Goal: Task Accomplishment & Management: Manage account settings

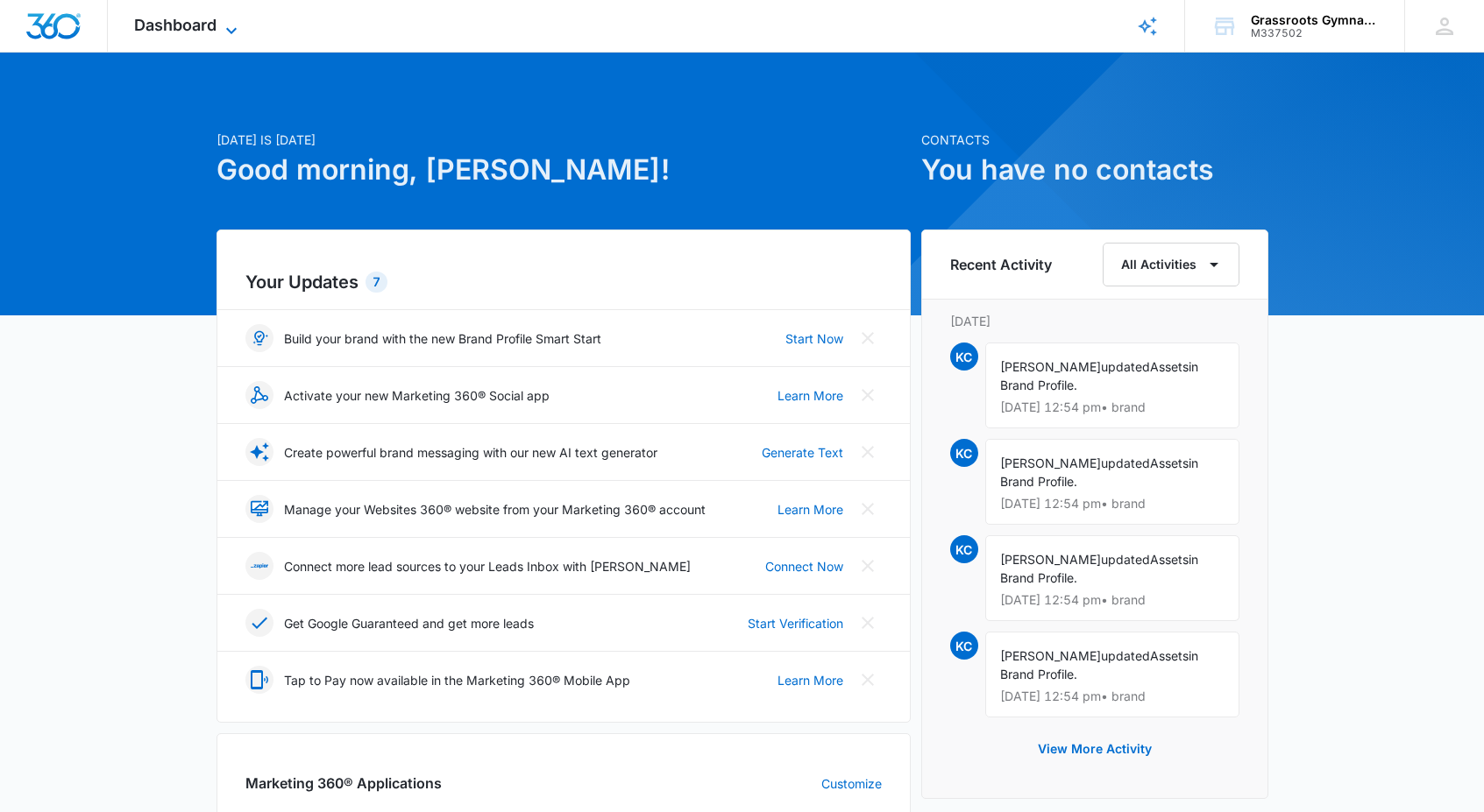
click at [186, 28] on span "Dashboard" at bounding box center [175, 25] width 83 height 18
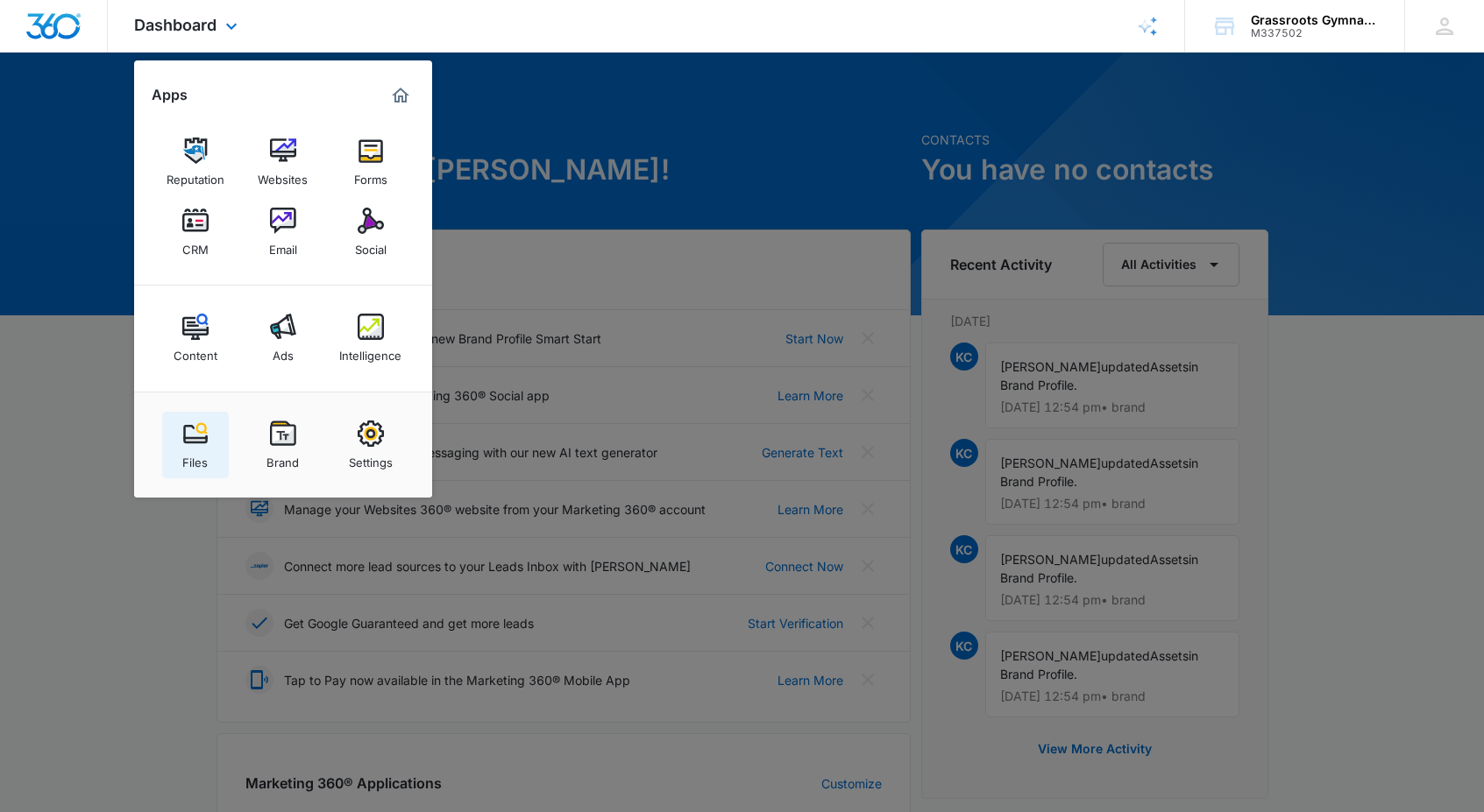
click at [191, 440] on img at bounding box center [196, 434] width 27 height 27
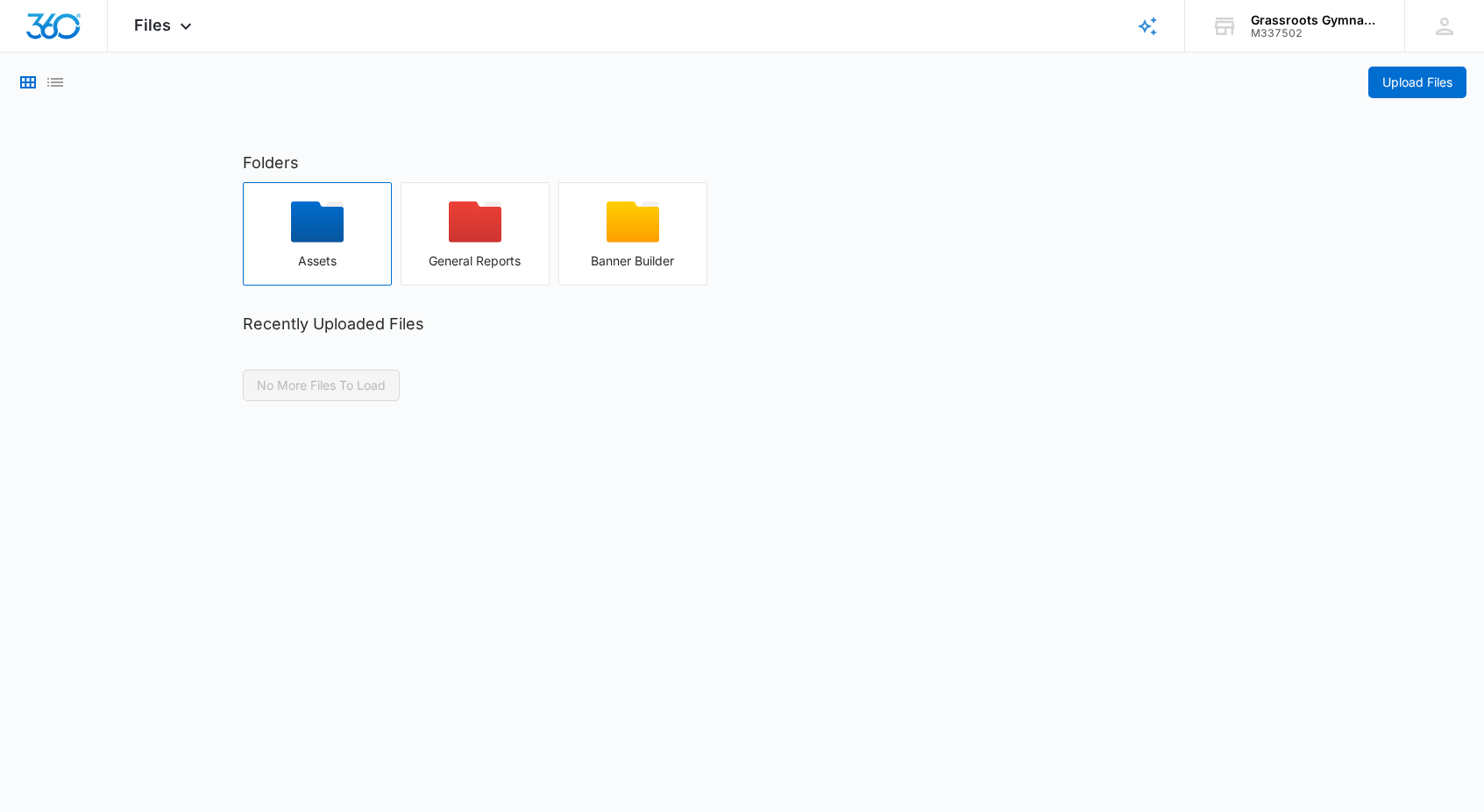
click at [320, 221] on icon "button" at bounding box center [317, 222] width 52 height 41
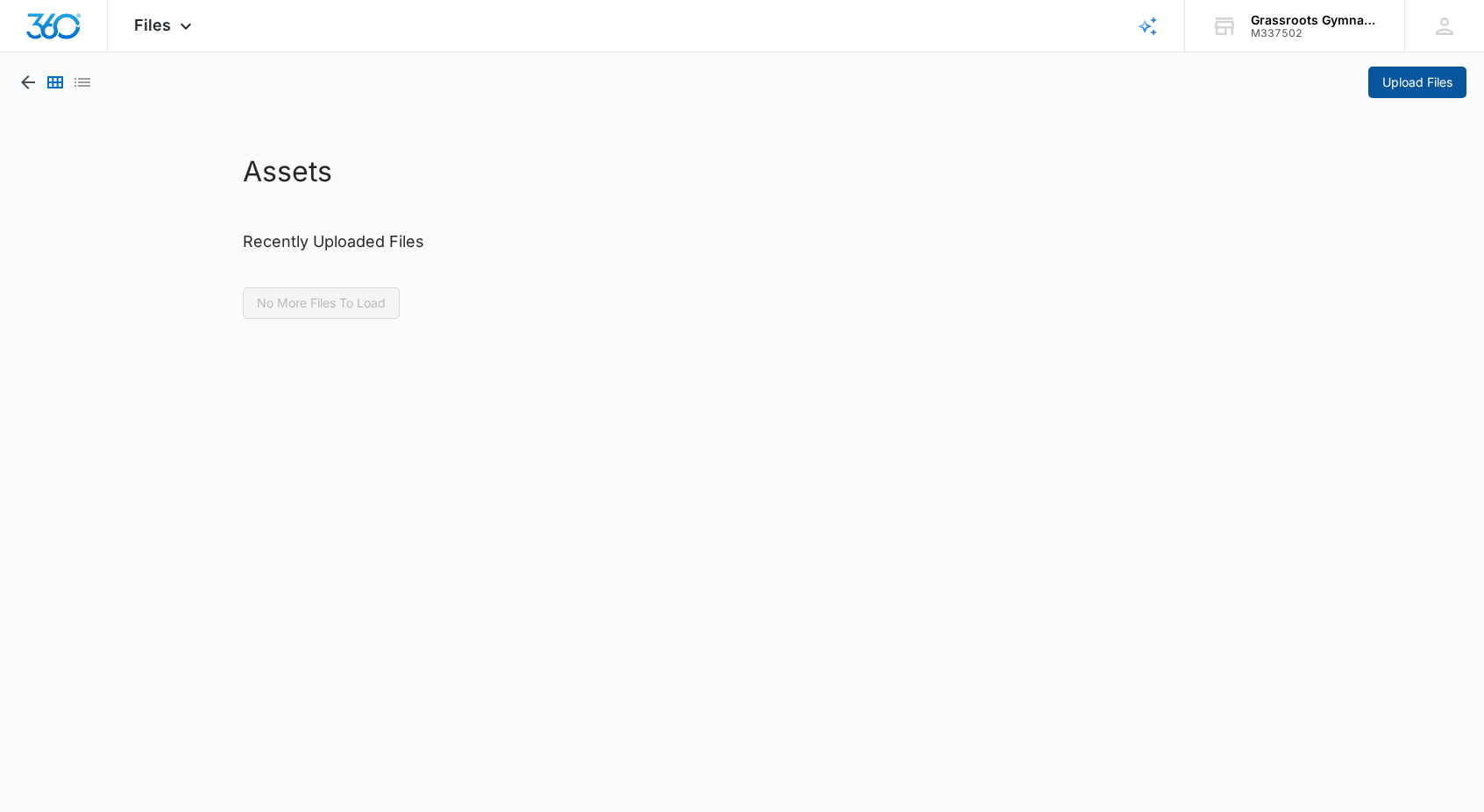
click at [1422, 80] on span "Upload Files" at bounding box center [1417, 82] width 70 height 19
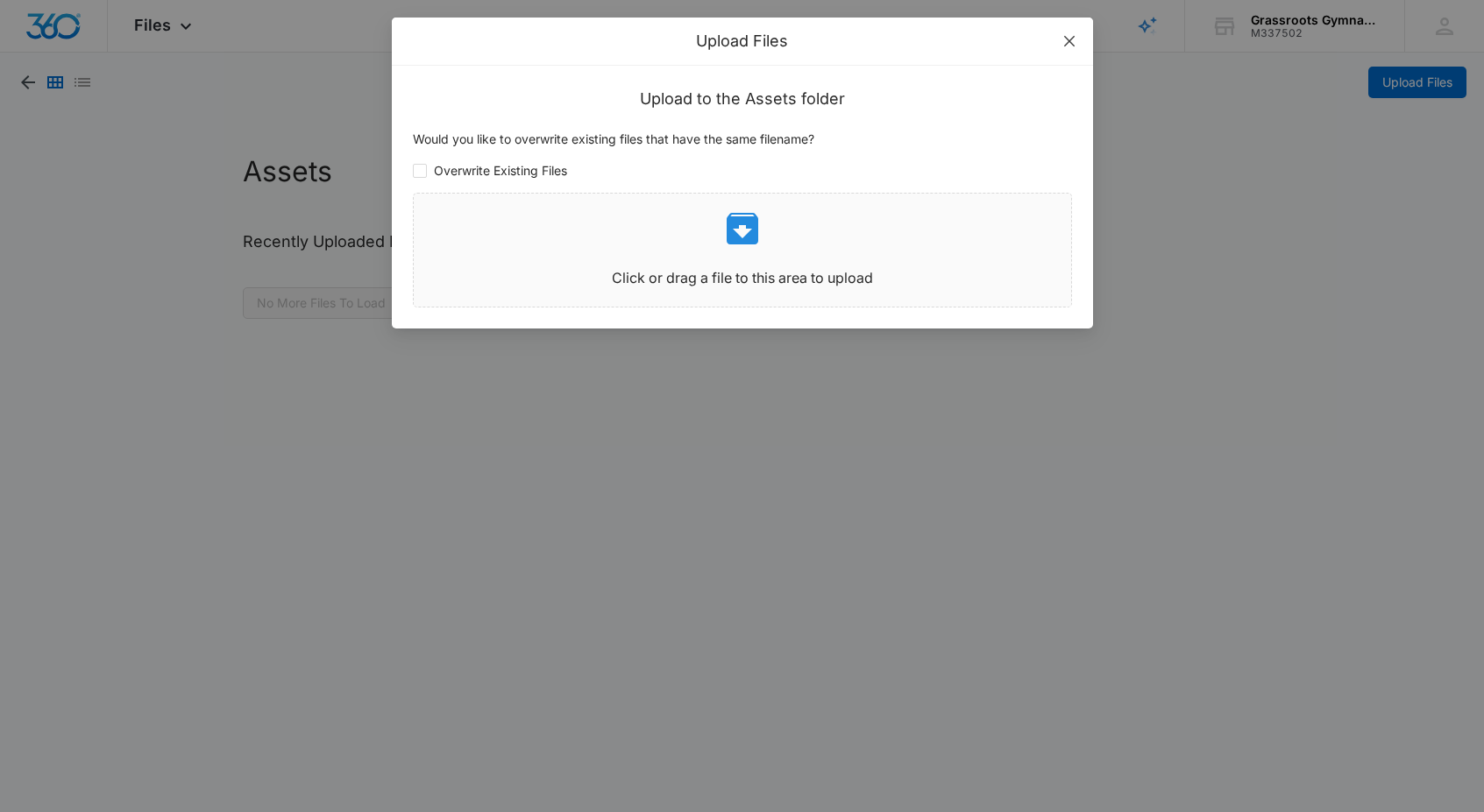
click at [1067, 40] on icon "close" at bounding box center [1068, 41] width 10 height 10
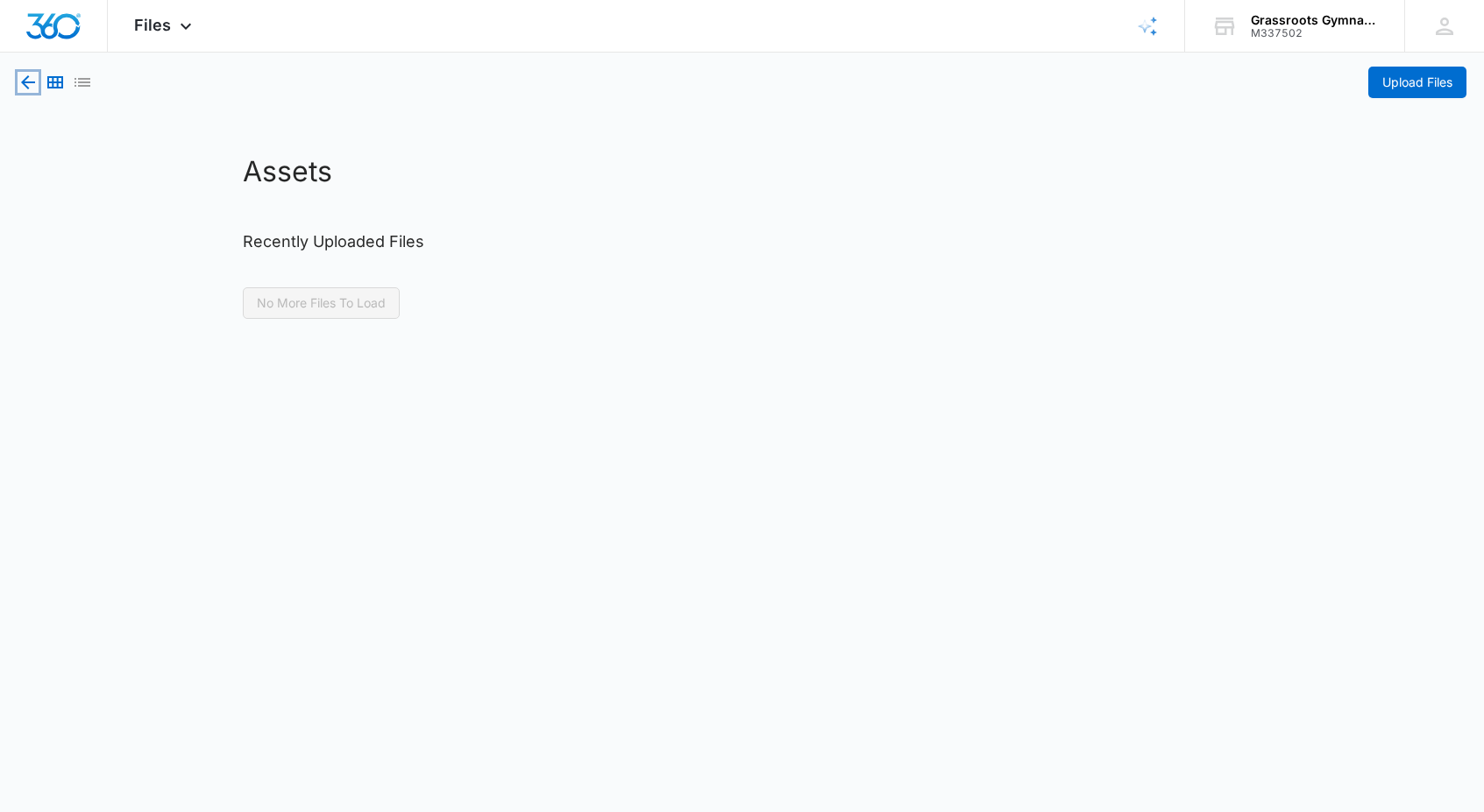
click at [25, 82] on icon "button" at bounding box center [28, 82] width 14 height 14
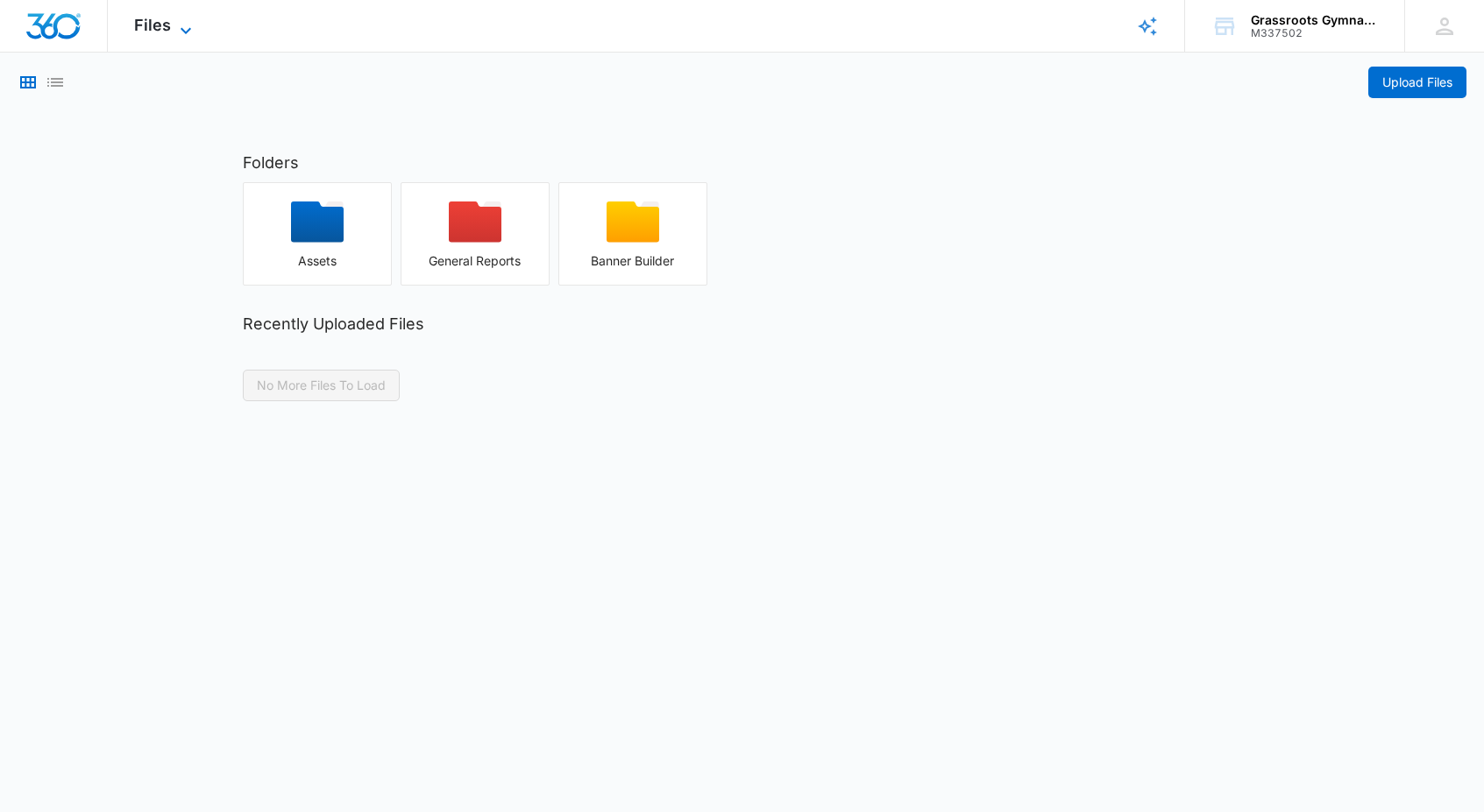
click at [159, 24] on span "Files" at bounding box center [152, 25] width 37 height 18
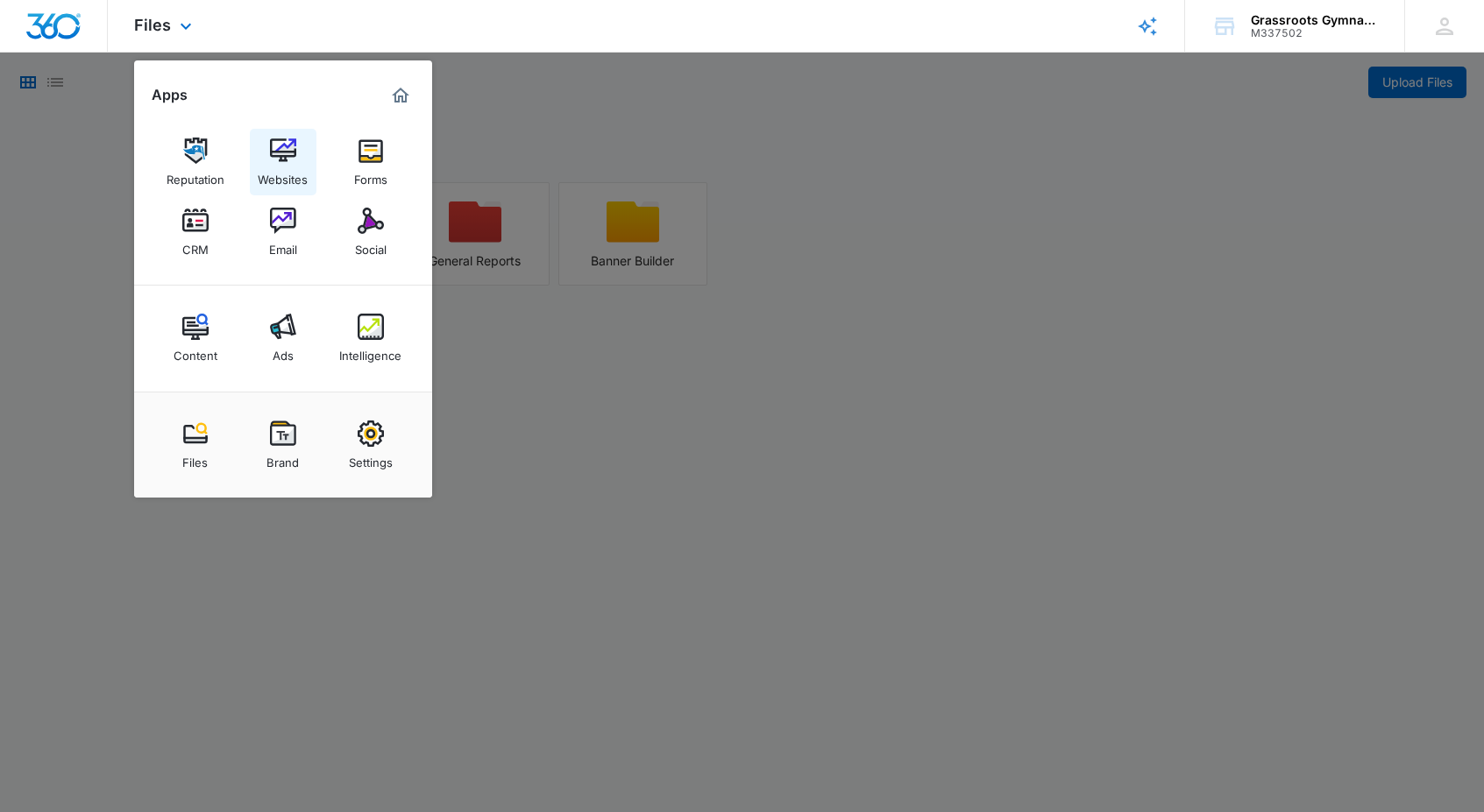
click at [286, 152] on img at bounding box center [283, 151] width 27 height 27
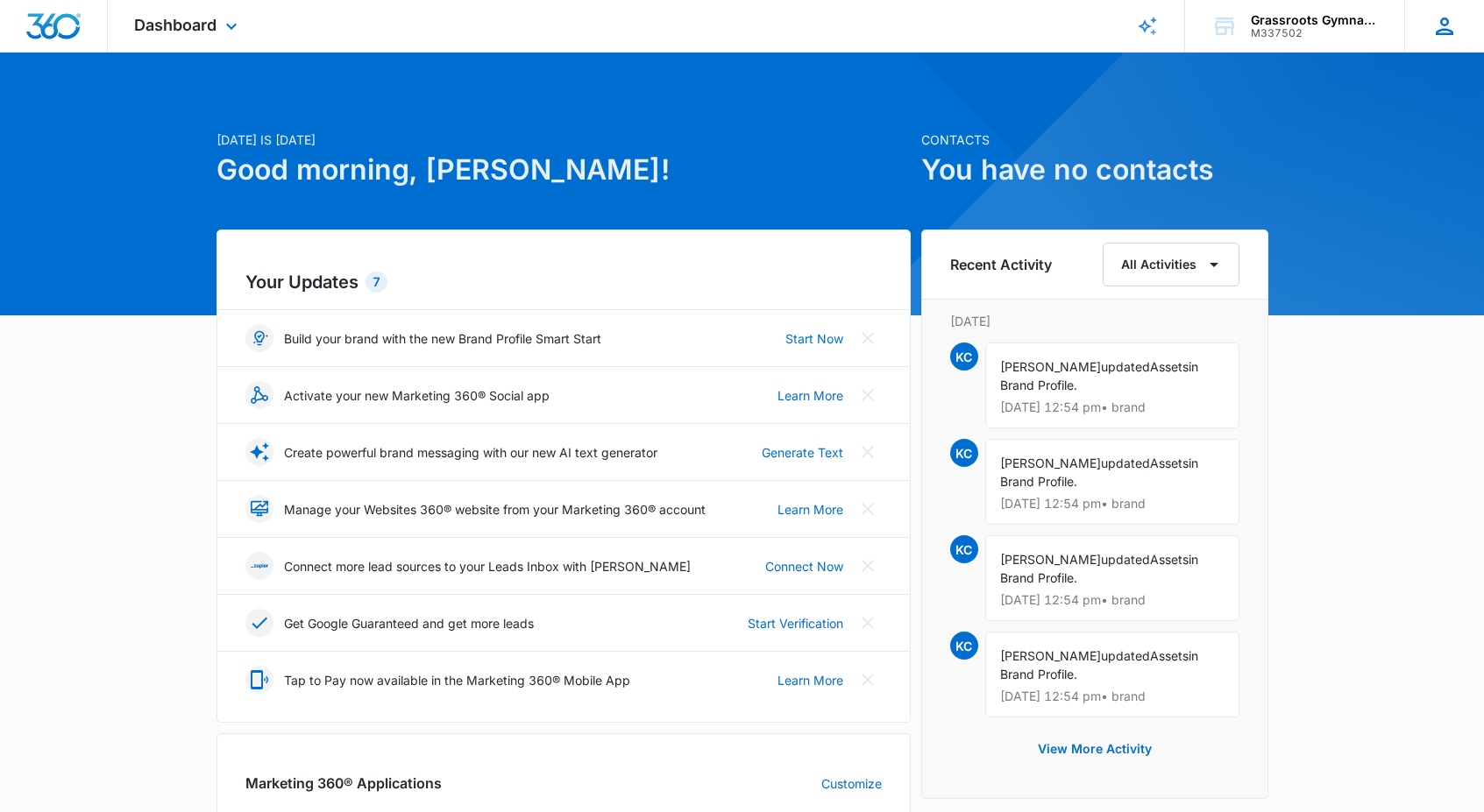
click at [1435, 30] on icon at bounding box center [1445, 27] width 27 height 27
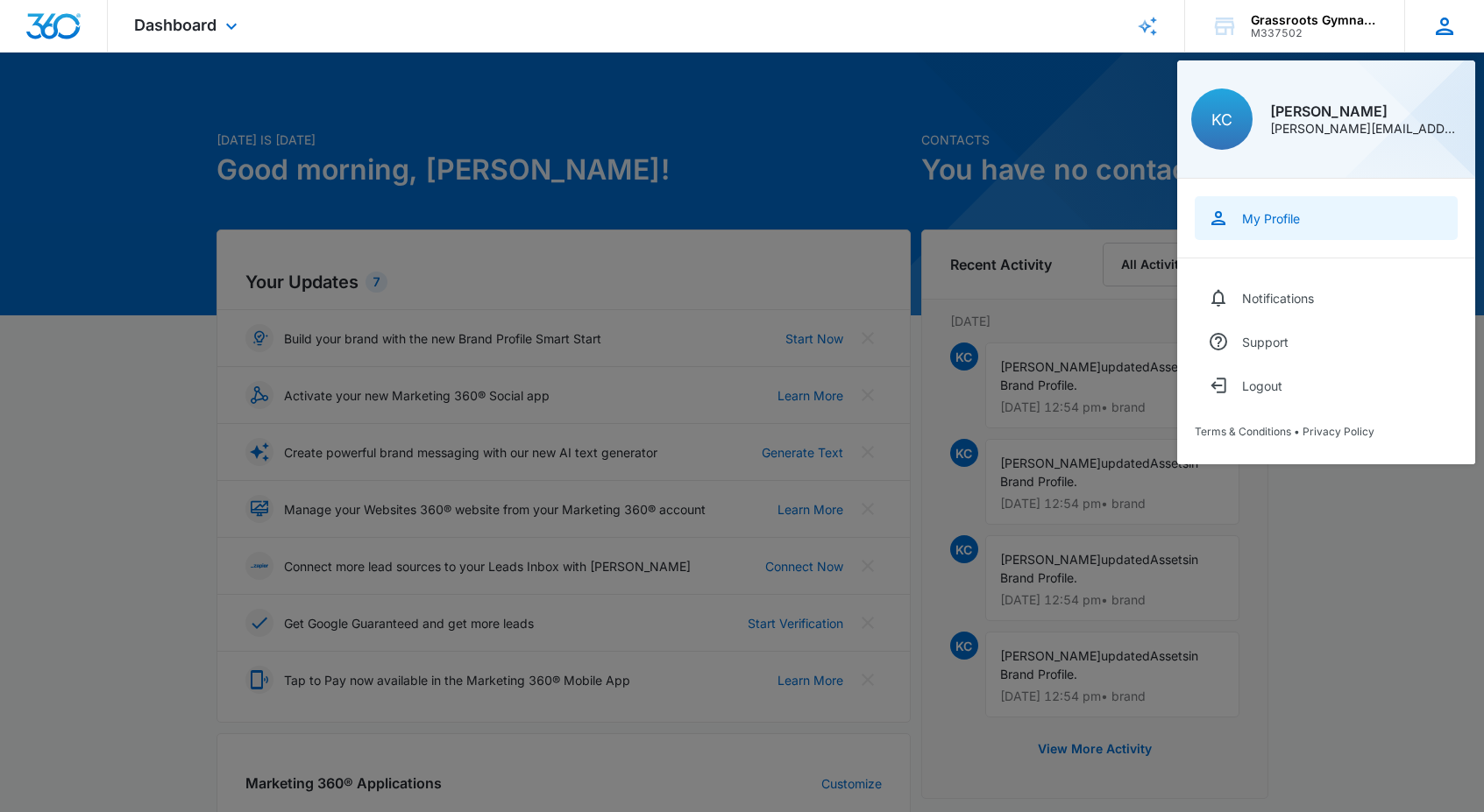
click at [1268, 216] on div "My Profile" at bounding box center [1271, 219] width 58 height 15
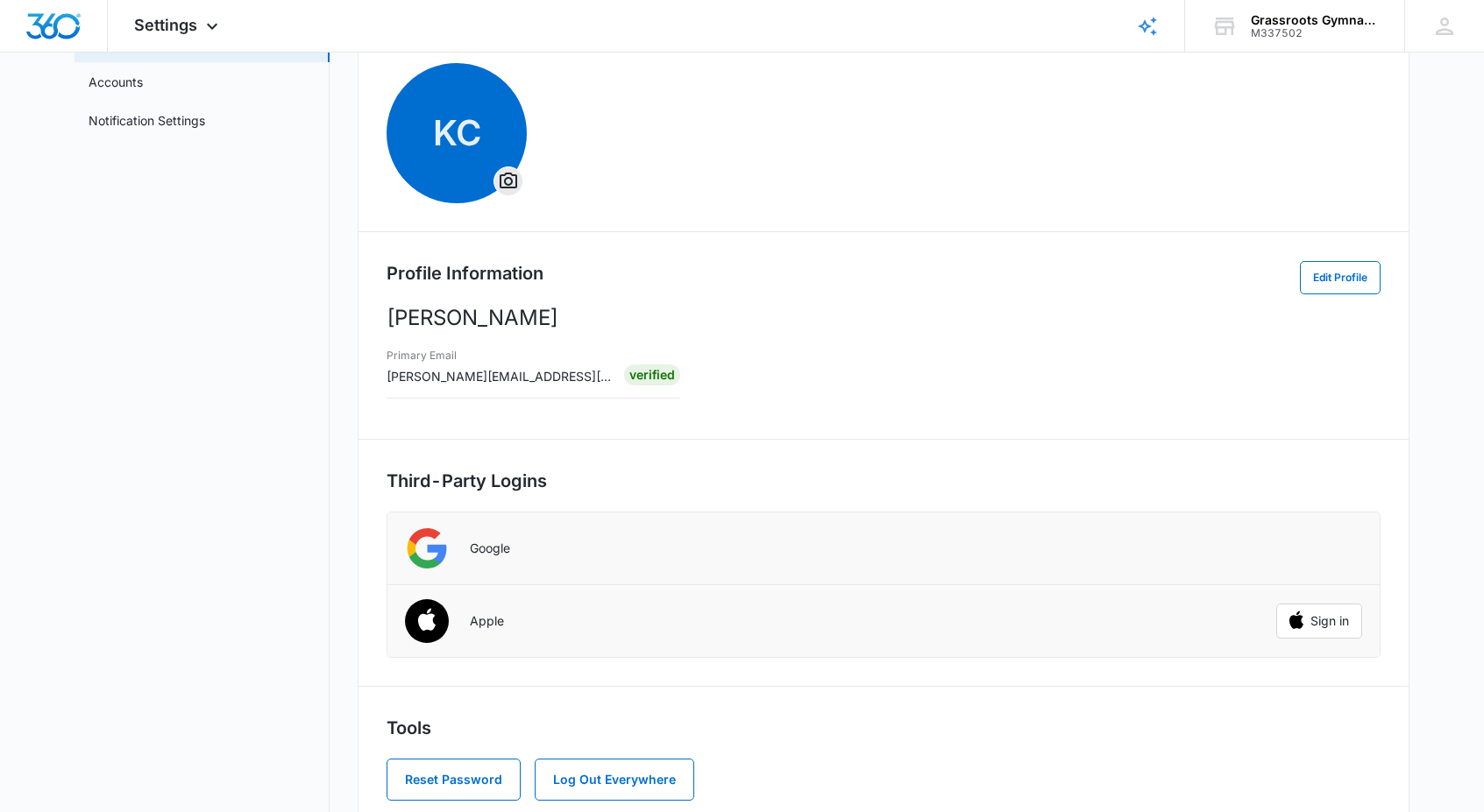
scroll to position [164, 0]
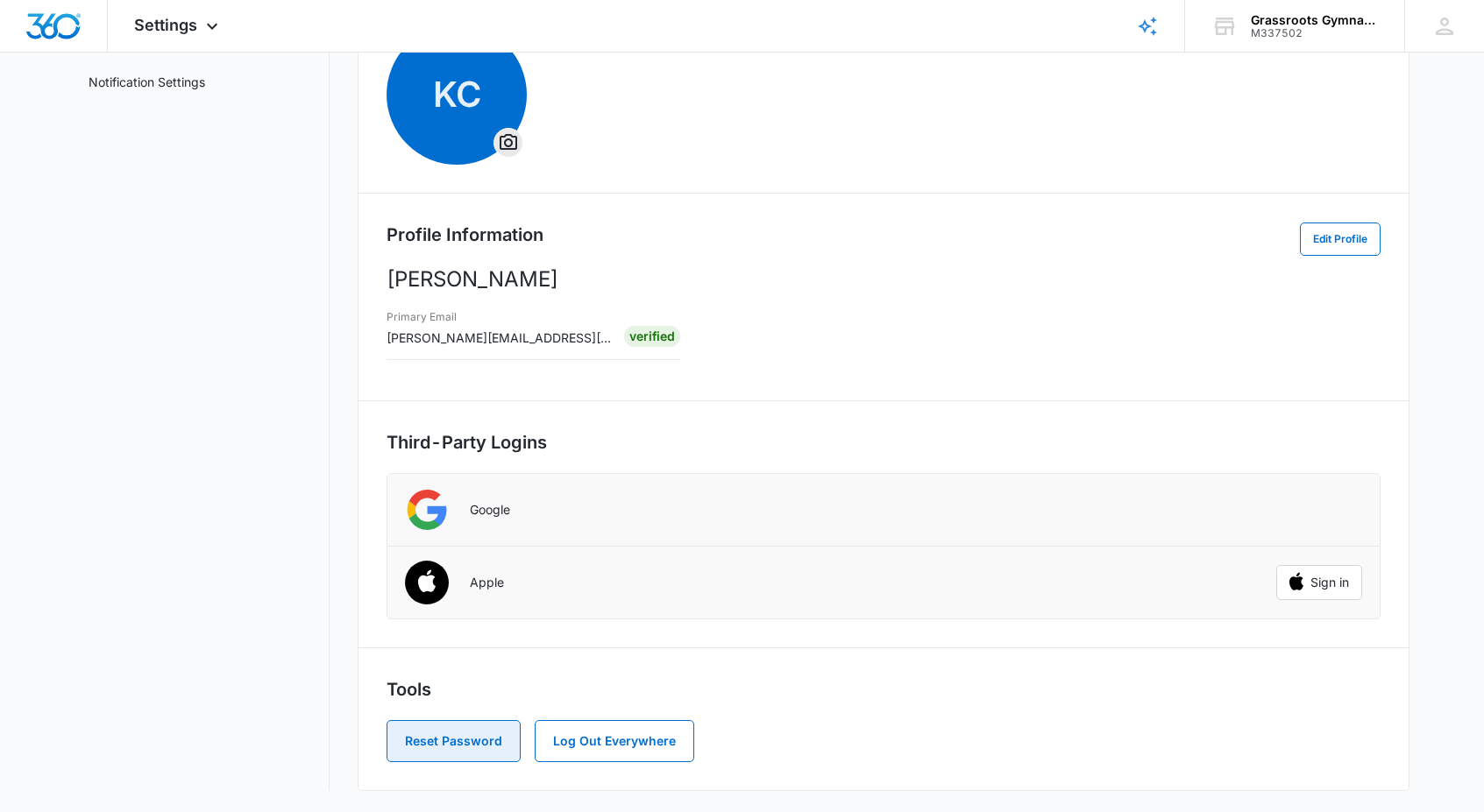
click at [475, 744] on button "Reset Password" at bounding box center [453, 742] width 134 height 42
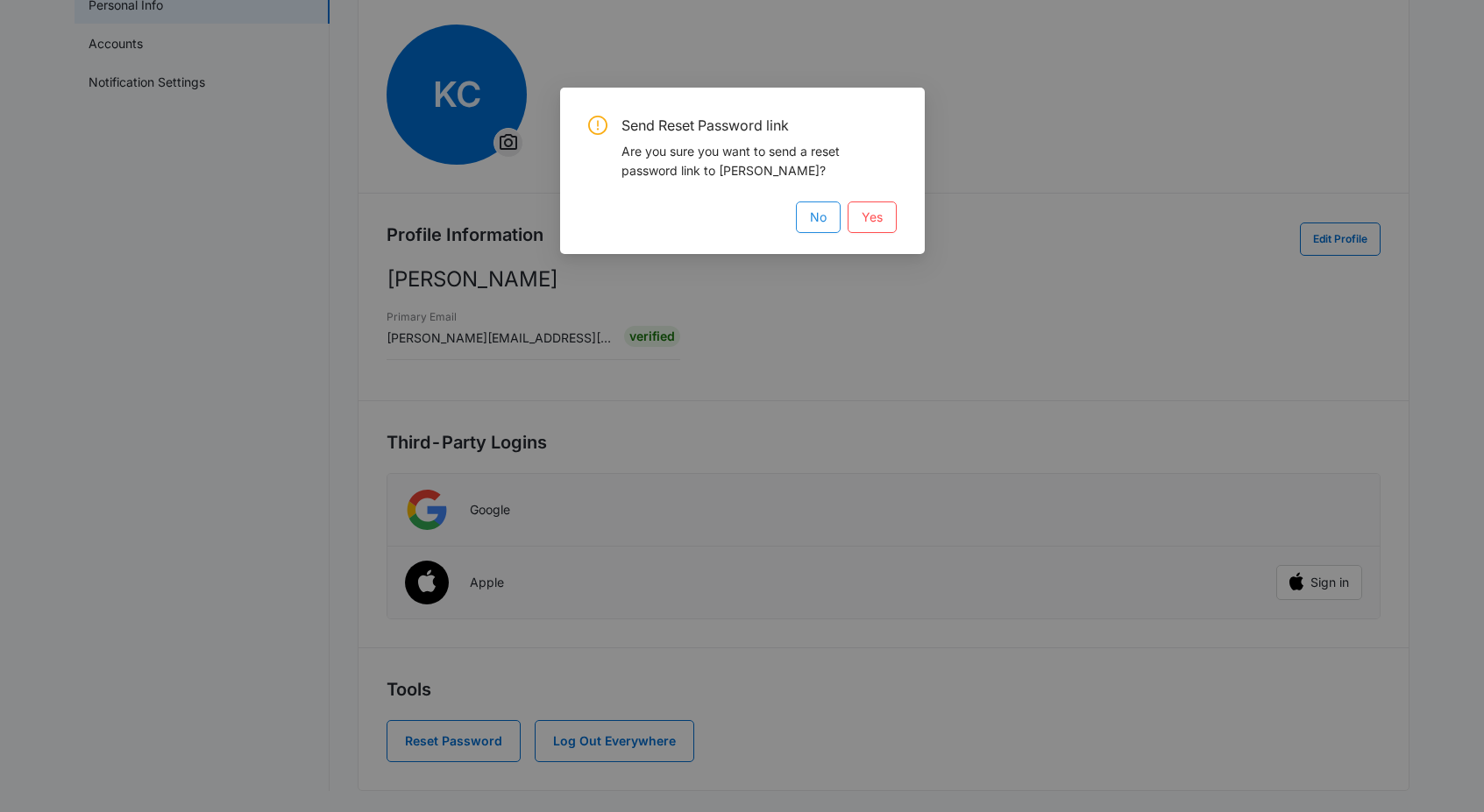
click at [817, 221] on span "No" at bounding box center [819, 217] width 17 height 19
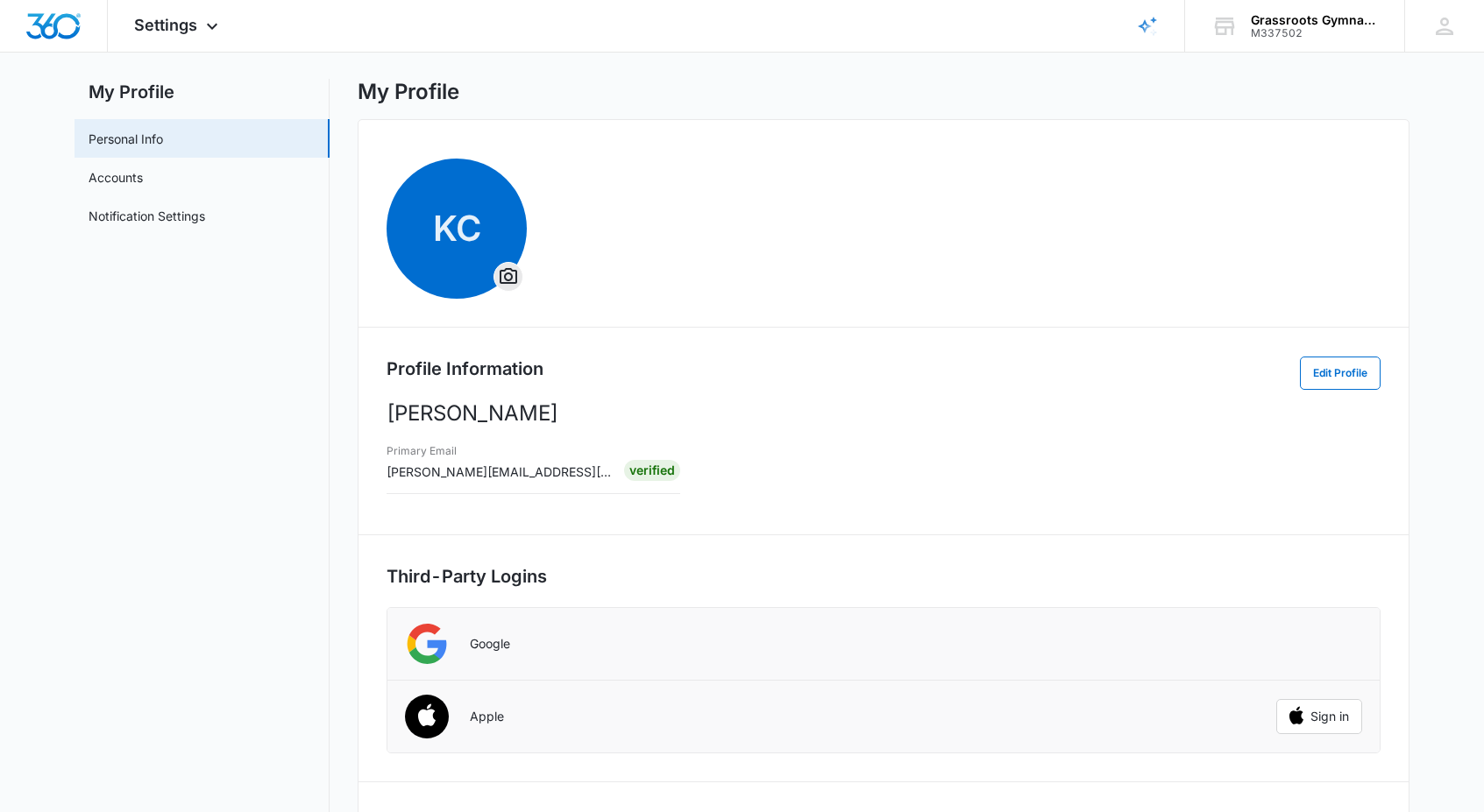
scroll to position [0, 0]
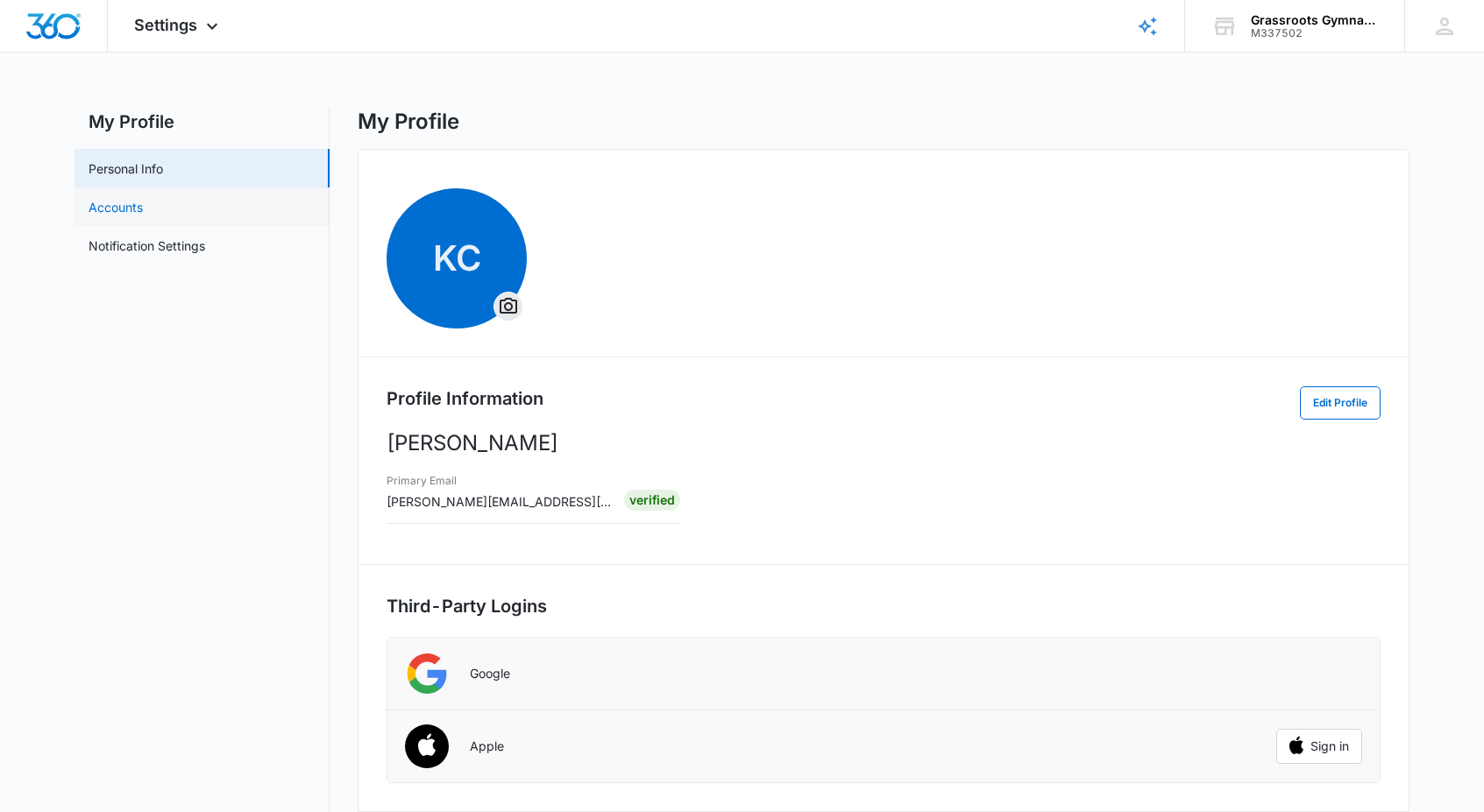
click at [127, 206] on link "Accounts" at bounding box center [115, 206] width 54 height 18
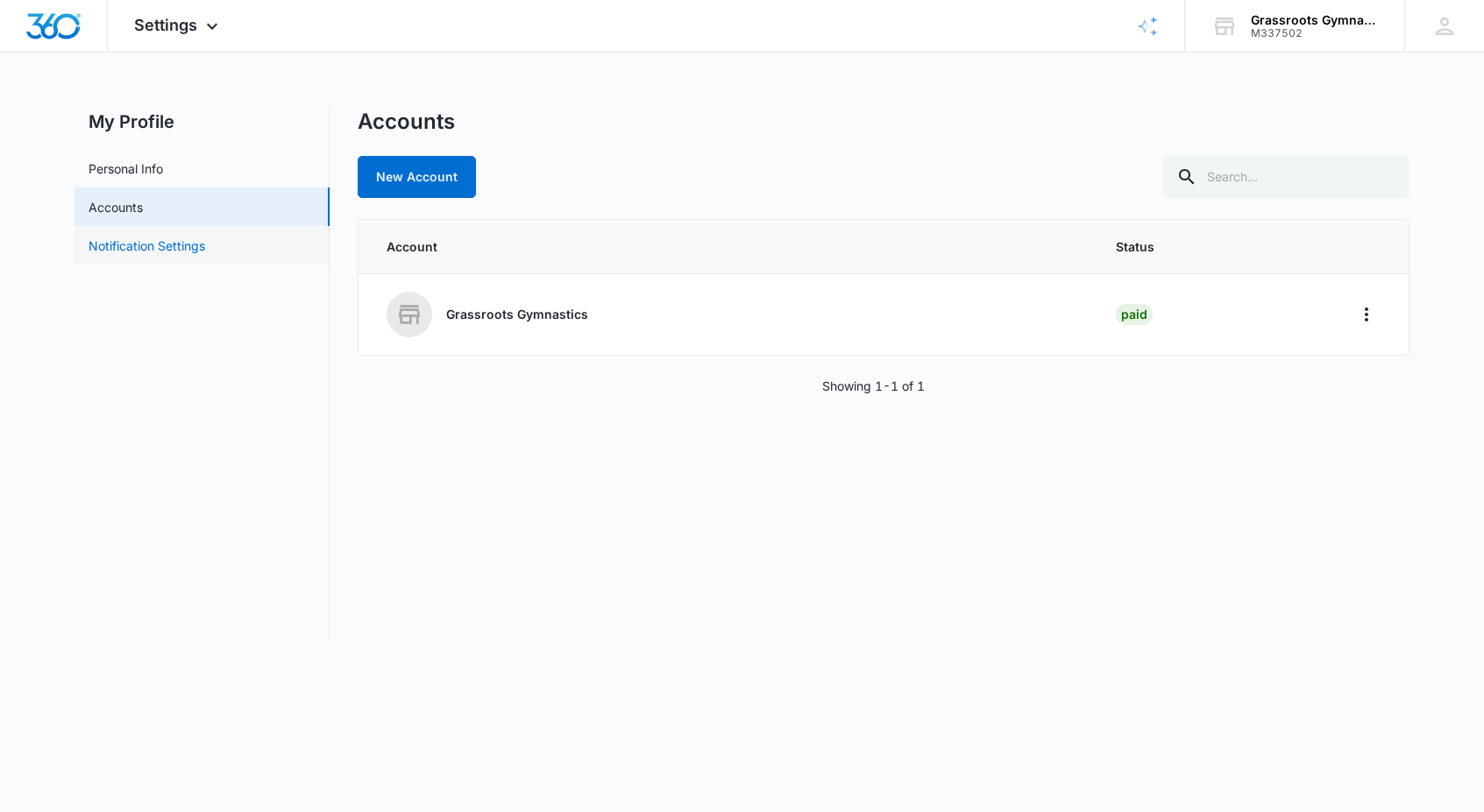
click at [132, 241] on link "Notification Settings" at bounding box center [146, 245] width 117 height 18
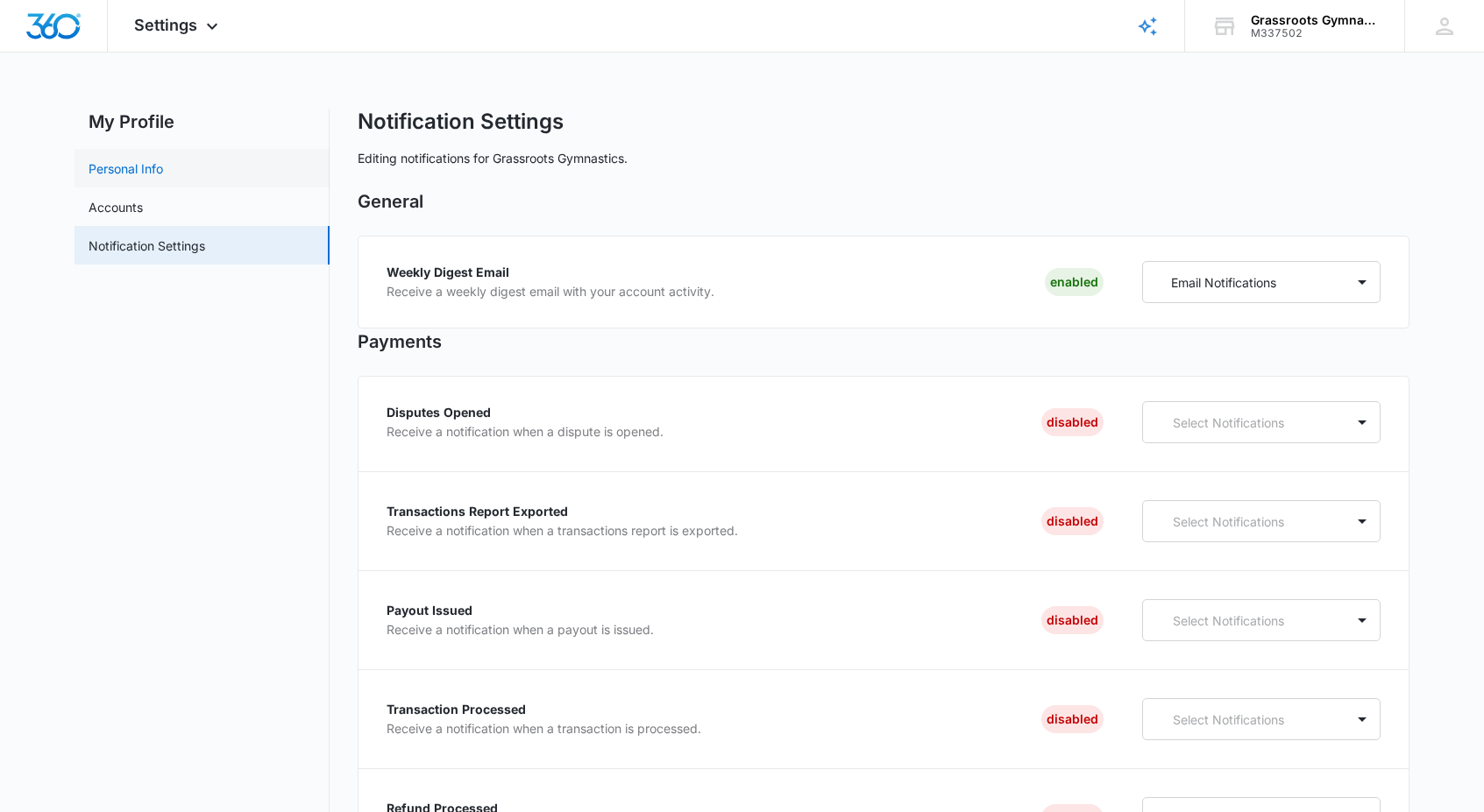
click at [163, 178] on link "Personal Info" at bounding box center [126, 168] width 74 height 18
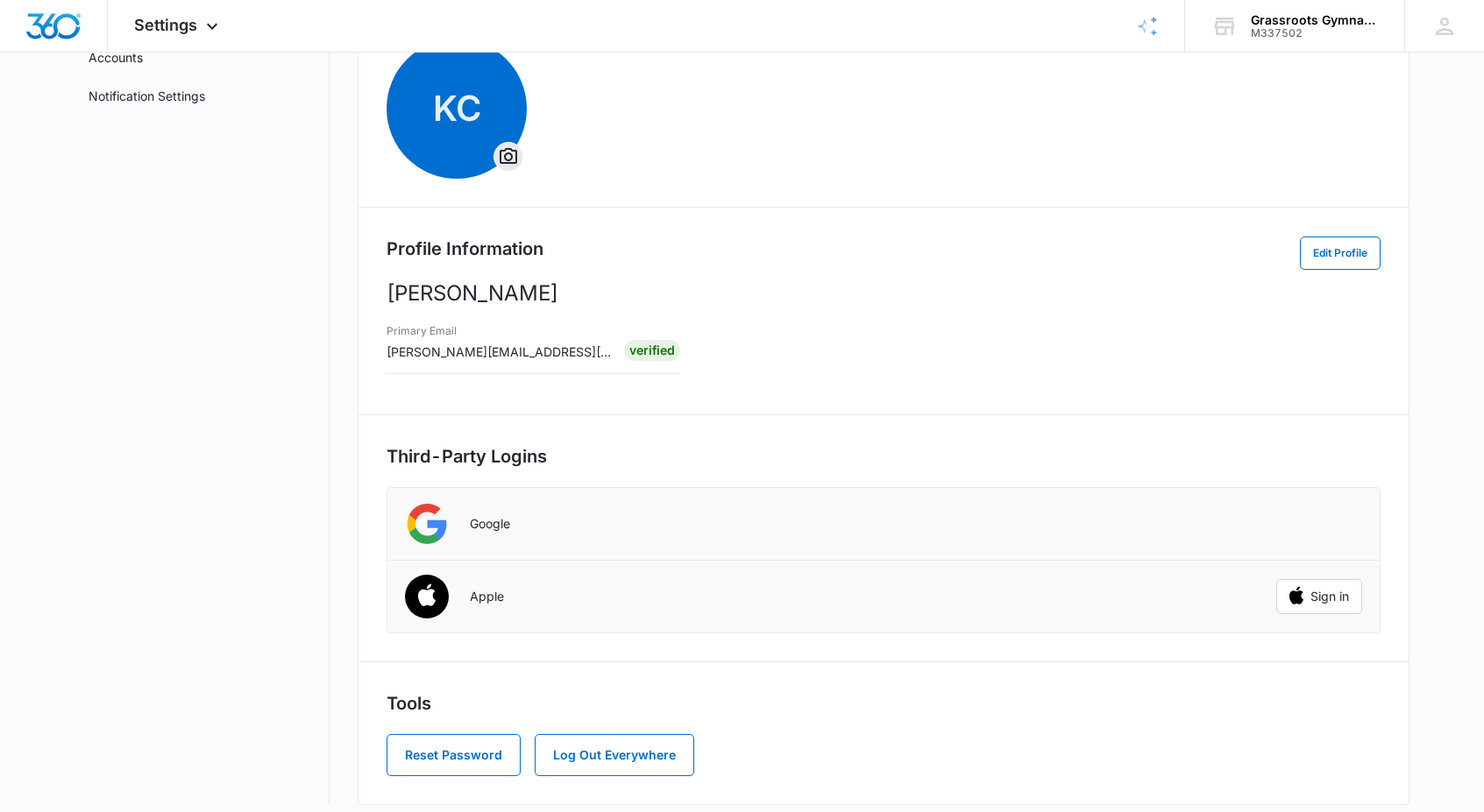
scroll to position [164, 0]
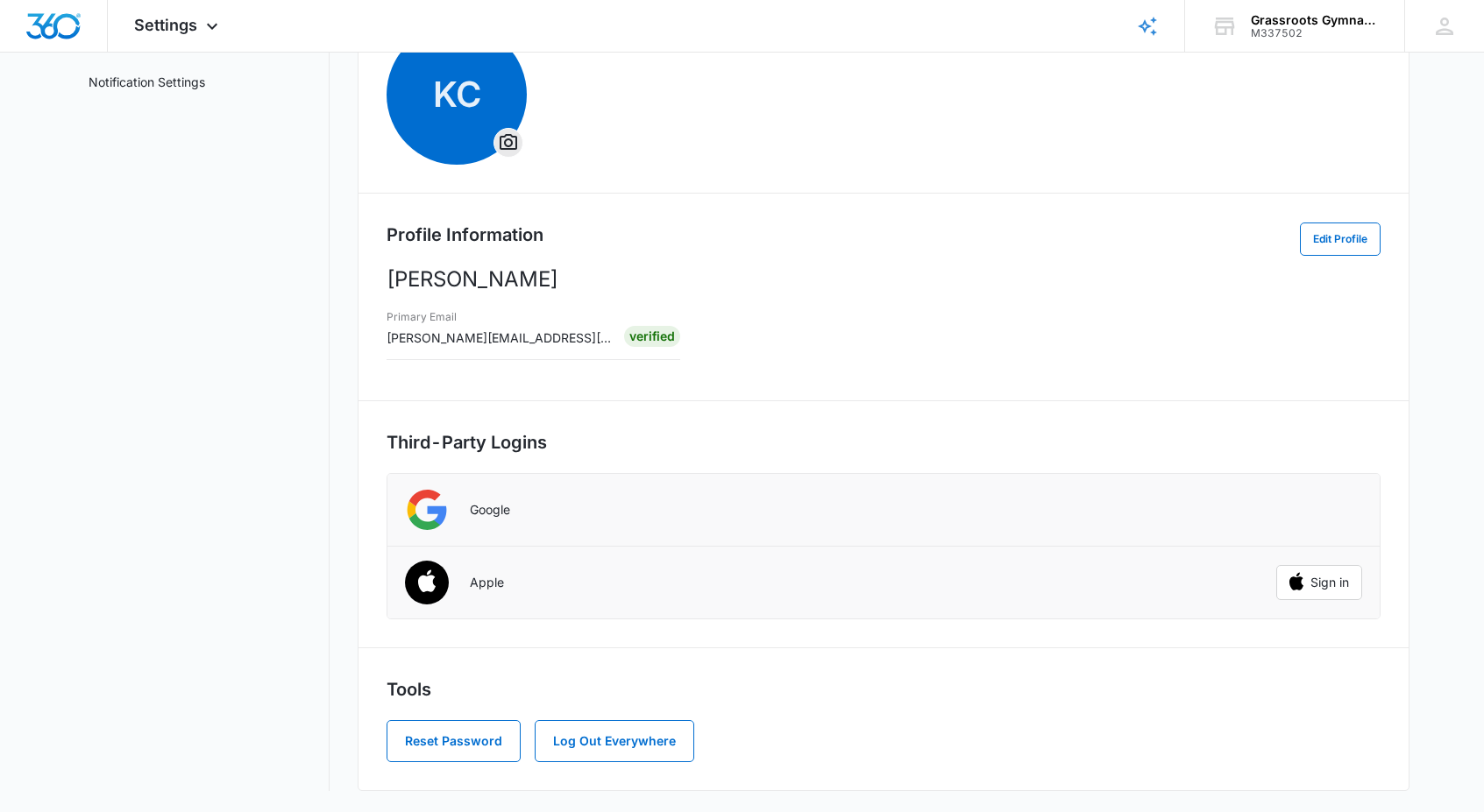
click at [523, 341] on span "[PERSON_NAME][EMAIL_ADDRESS][DOMAIN_NAME]" at bounding box center [542, 338] width 312 height 15
click at [613, 742] on button "Log Out Everywhere" at bounding box center [615, 742] width 160 height 42
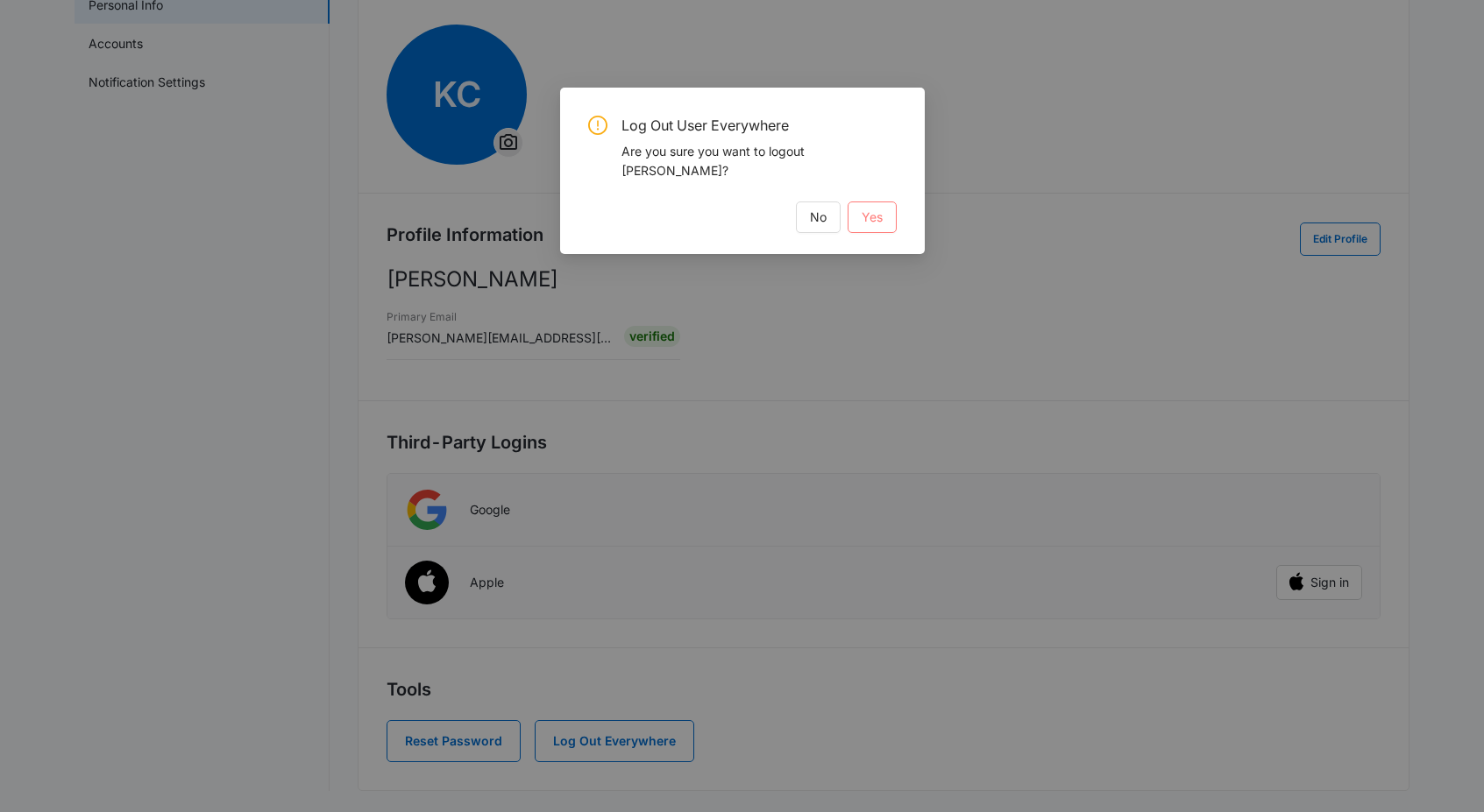
click at [867, 207] on span "Yes" at bounding box center [872, 217] width 21 height 19
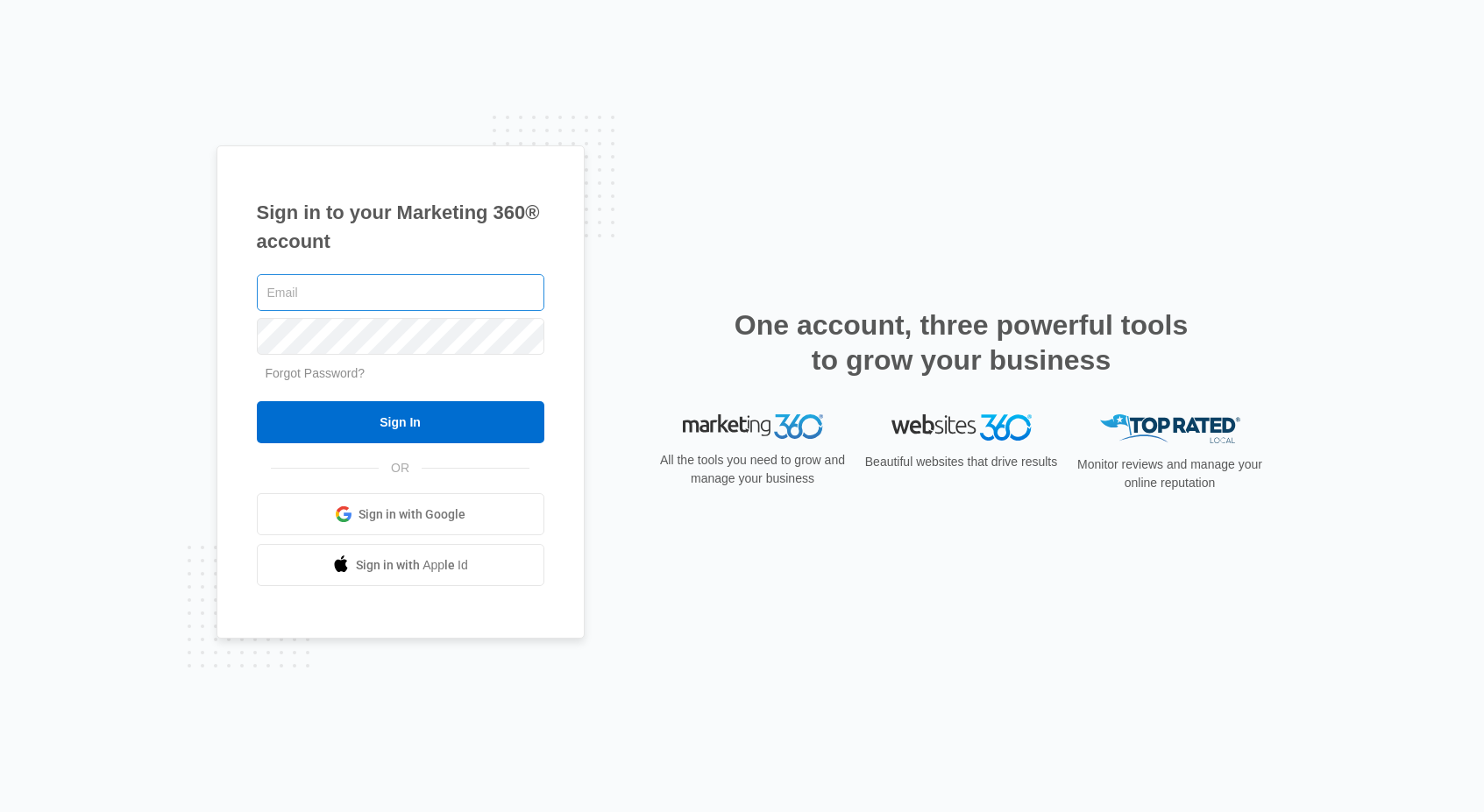
click at [388, 282] on input "text" at bounding box center [400, 292] width 287 height 37
type input "[PERSON_NAME][EMAIL_ADDRESS][DOMAIN_NAME]"
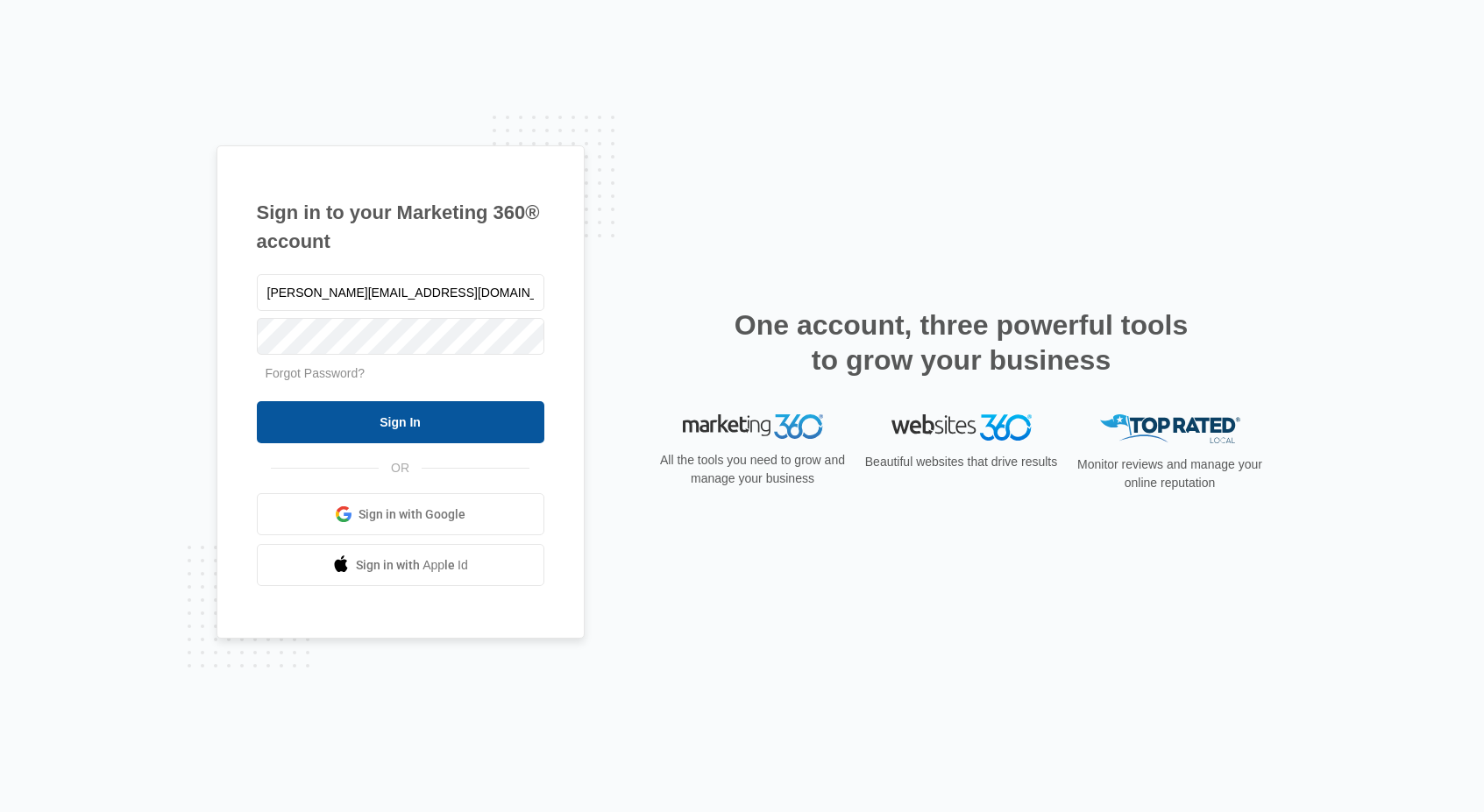
click at [388, 423] on input "Sign In" at bounding box center [400, 422] width 287 height 42
